Goal: Navigation & Orientation: Find specific page/section

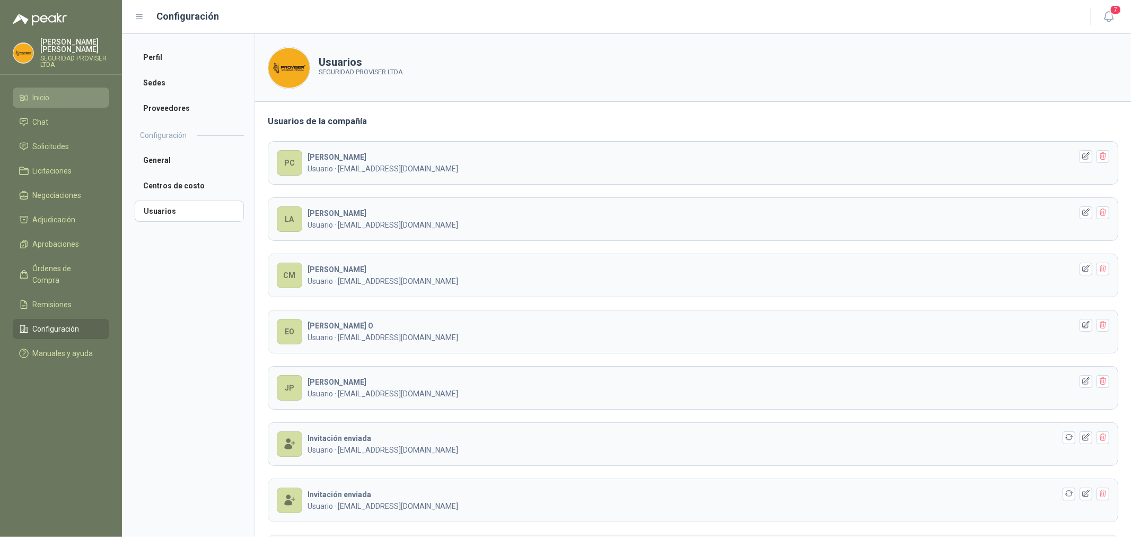
scroll to position [196, 0]
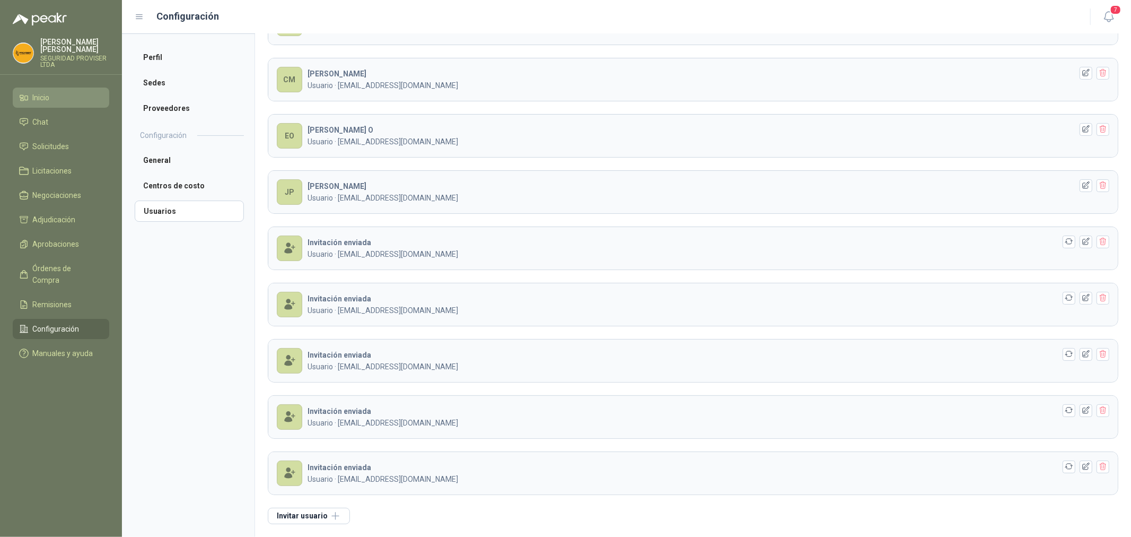
click at [50, 98] on span "Inicio" at bounding box center [41, 98] width 17 height 12
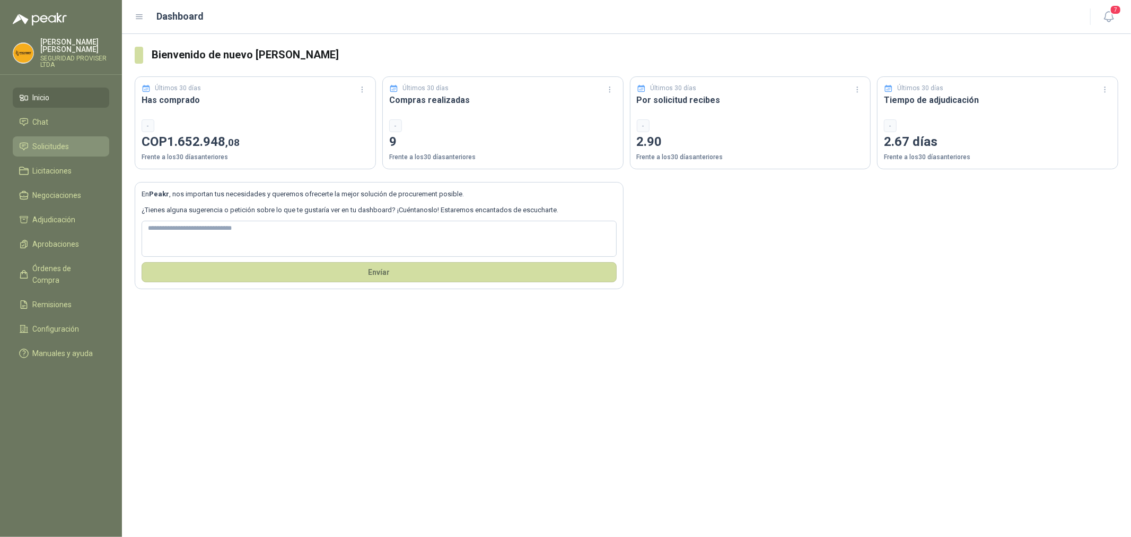
click at [67, 147] on span "Solicitudes" at bounding box center [51, 147] width 37 height 12
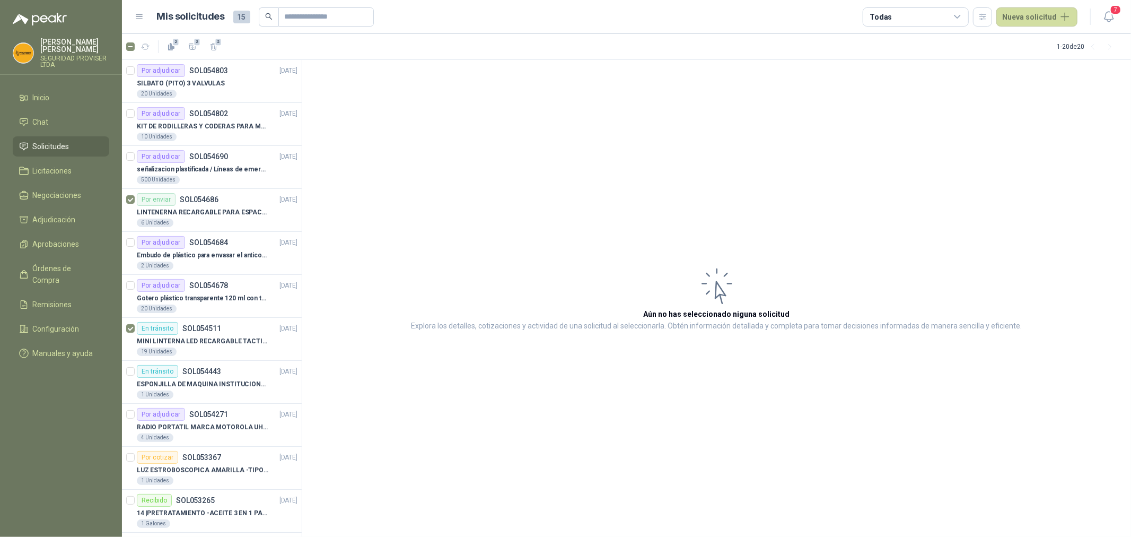
click at [65, 149] on span "Solicitudes" at bounding box center [51, 147] width 37 height 12
click at [50, 92] on span "Inicio" at bounding box center [41, 98] width 17 height 12
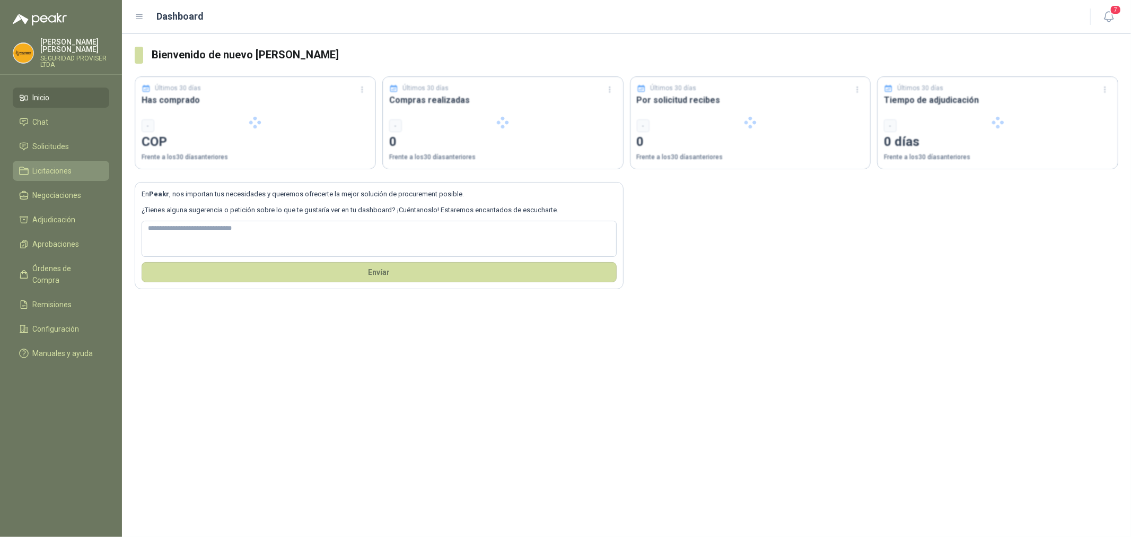
click at [63, 163] on link "Licitaciones" at bounding box center [61, 171] width 97 height 20
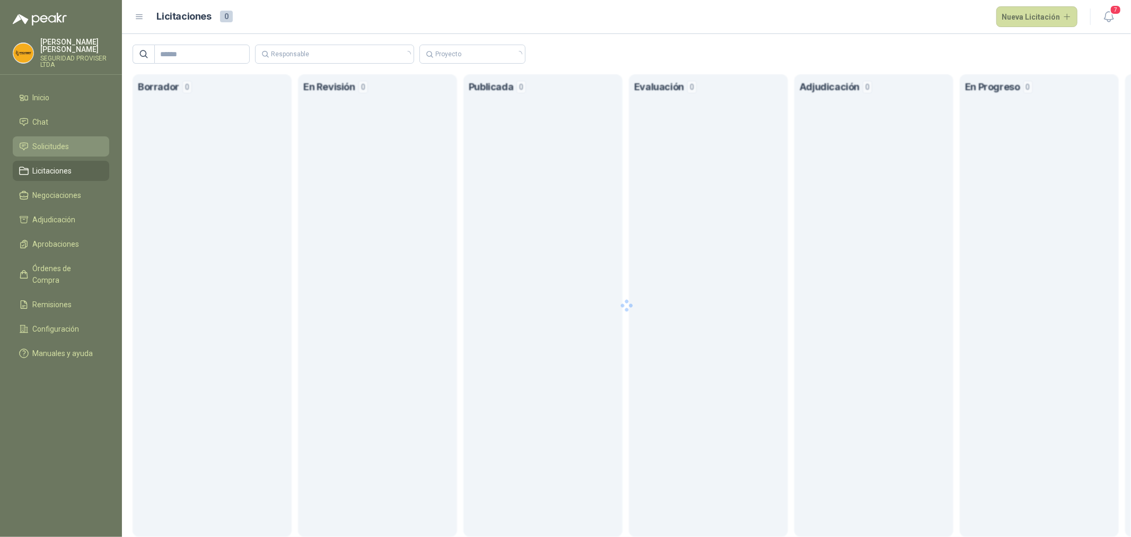
click at [64, 141] on span "Solicitudes" at bounding box center [51, 147] width 37 height 12
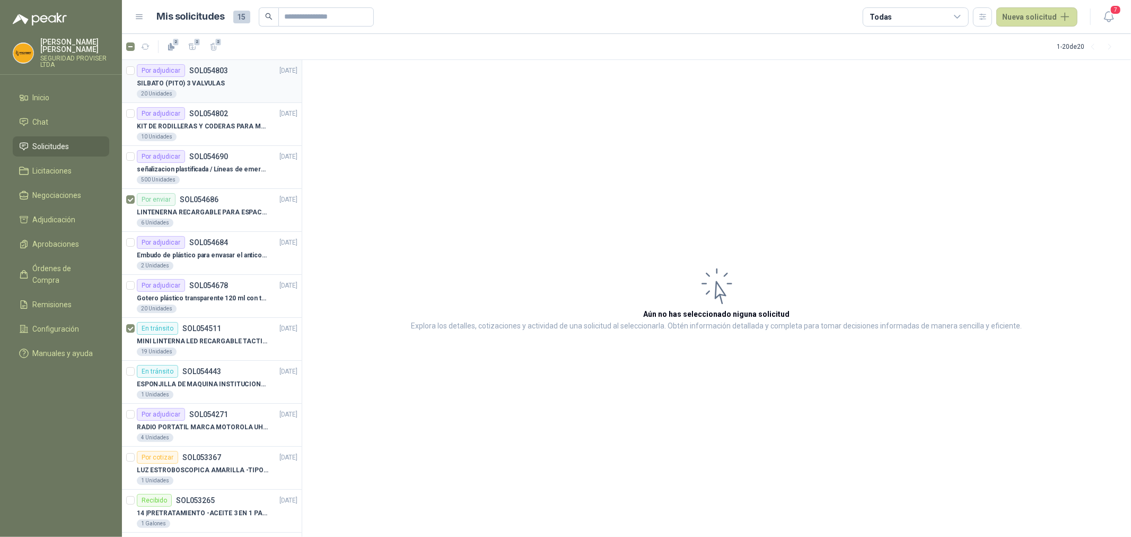
click at [213, 89] on div "SILBATO (PITO) 3 VALVULAS" at bounding box center [217, 83] width 161 height 13
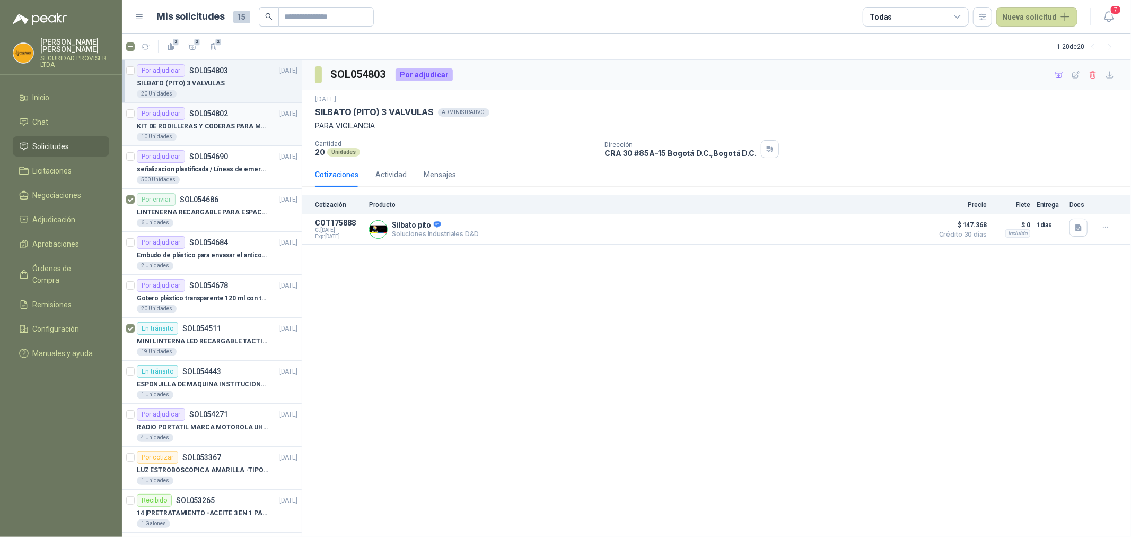
click at [206, 133] on div "10 Unidades" at bounding box center [217, 137] width 161 height 8
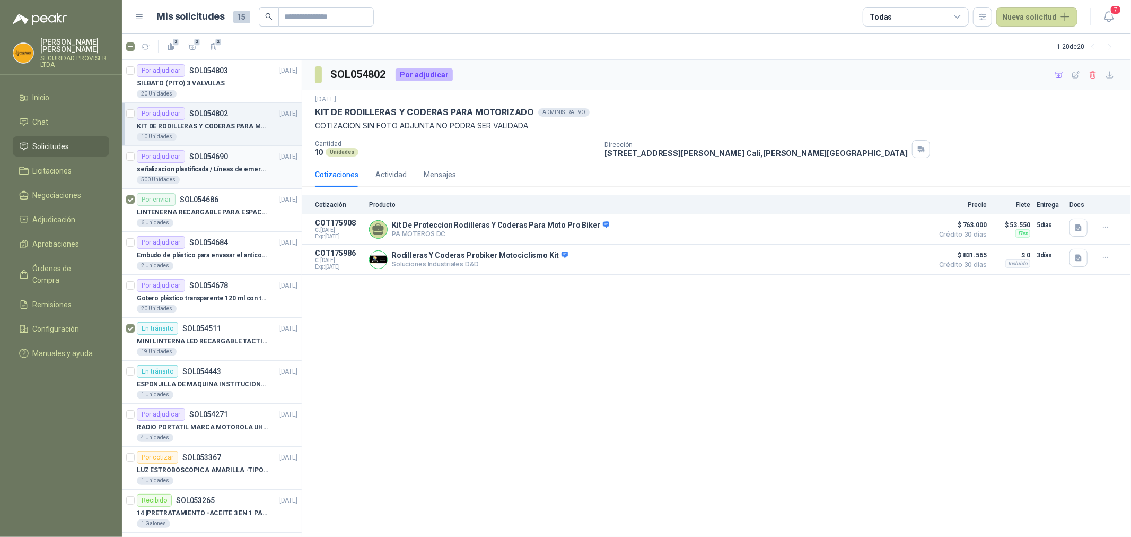
click at [241, 179] on div "500 Unidades" at bounding box center [217, 180] width 161 height 8
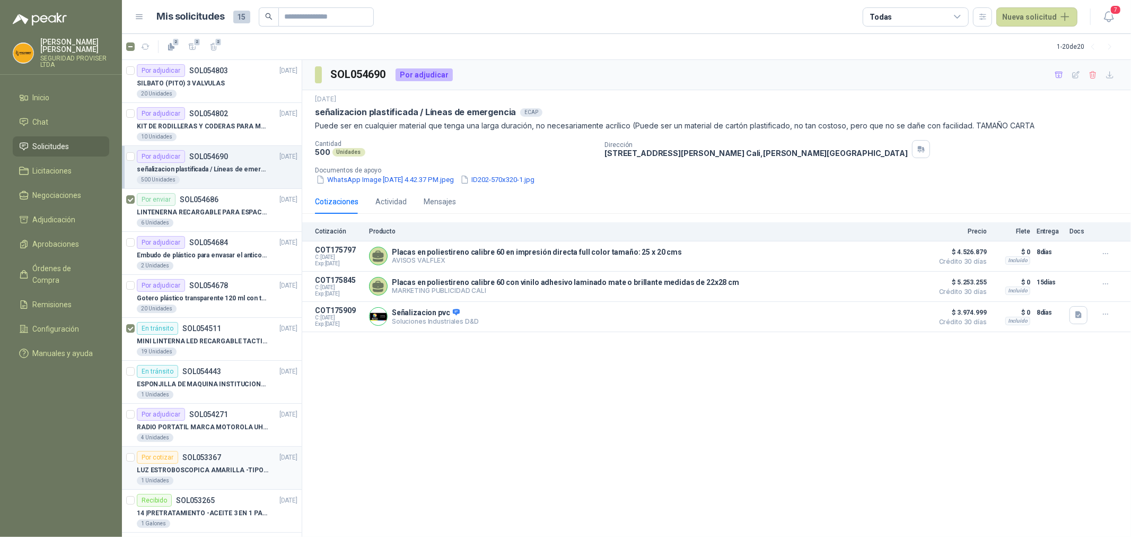
click at [244, 473] on p "LUZ ESTROBOSCOPICA AMARILLA -TIPO BALIZA" at bounding box center [203, 470] width 132 height 10
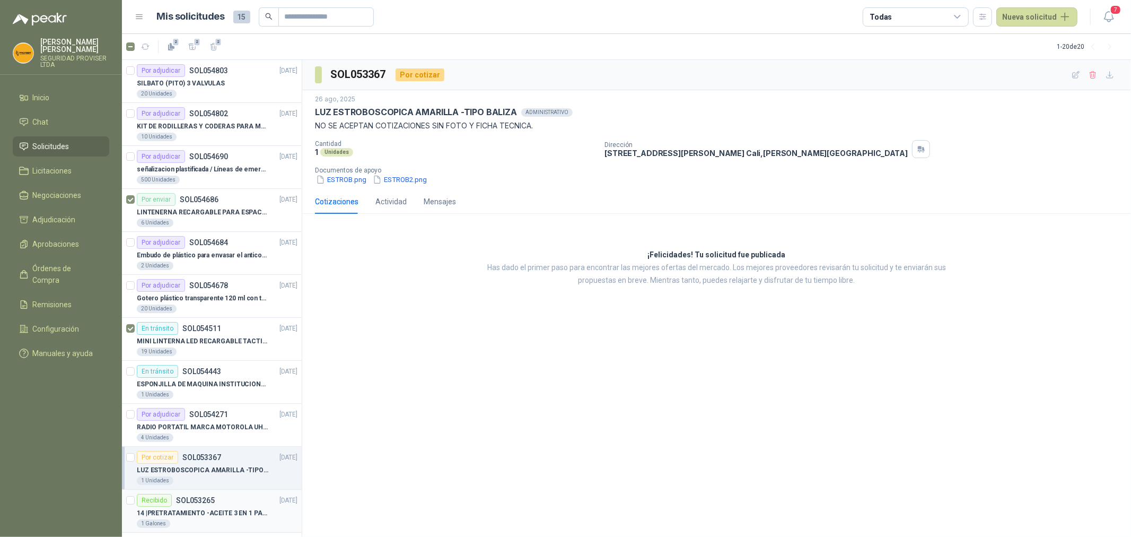
click at [260, 505] on div "Recibido SOL053265 [DATE]" at bounding box center [217, 500] width 161 height 13
